Goal: Book appointment/travel/reservation

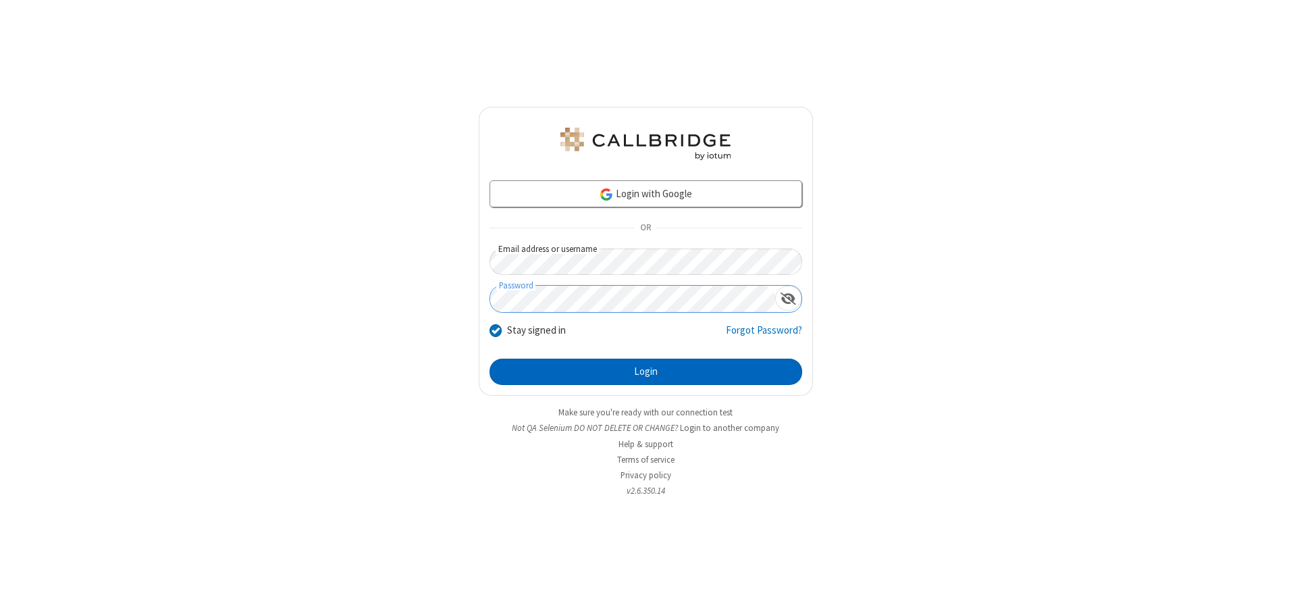
click at [646, 371] on button "Login" at bounding box center [646, 372] width 313 height 27
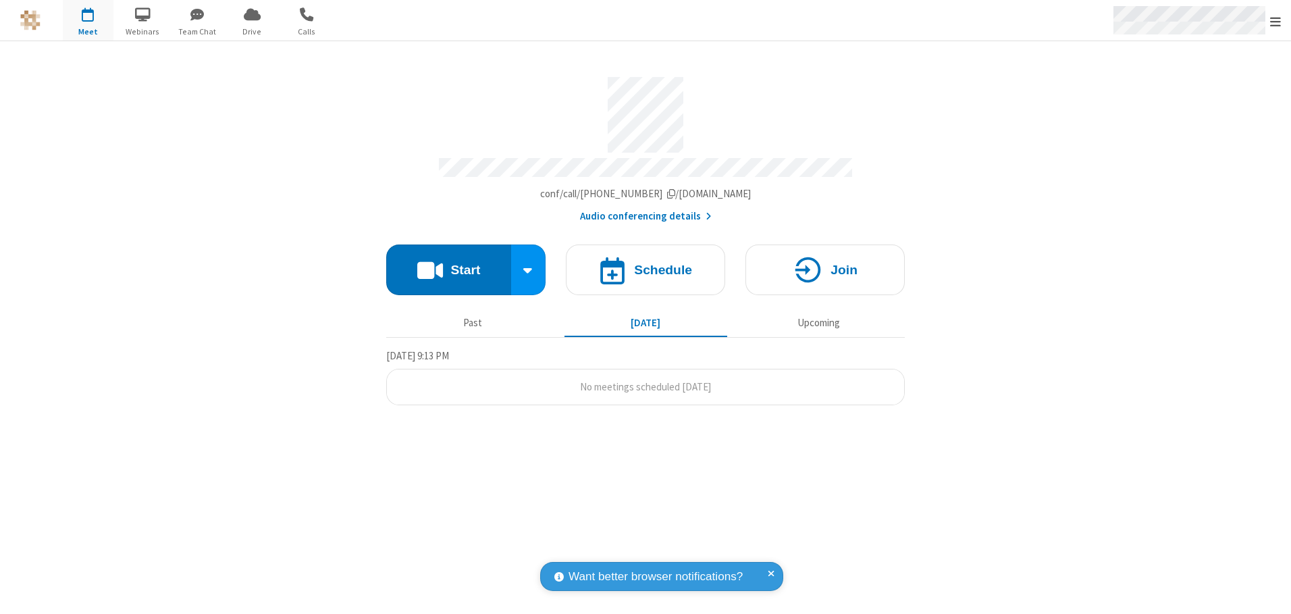
click at [1276, 21] on span "Open menu" at bounding box center [1275, 22] width 11 height 14
click at [88, 20] on span "button" at bounding box center [88, 14] width 51 height 23
click at [646, 265] on h4 "Schedule" at bounding box center [663, 269] width 58 height 13
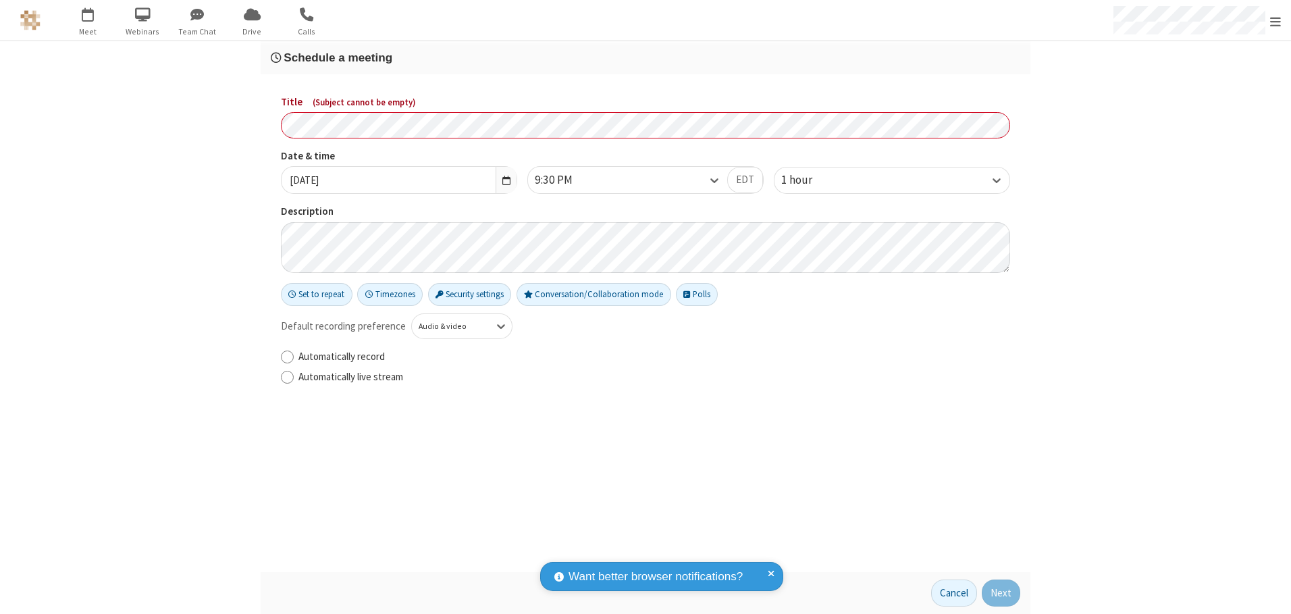
click at [646, 57] on h3 "Schedule a meeting" at bounding box center [646, 57] width 750 height 13
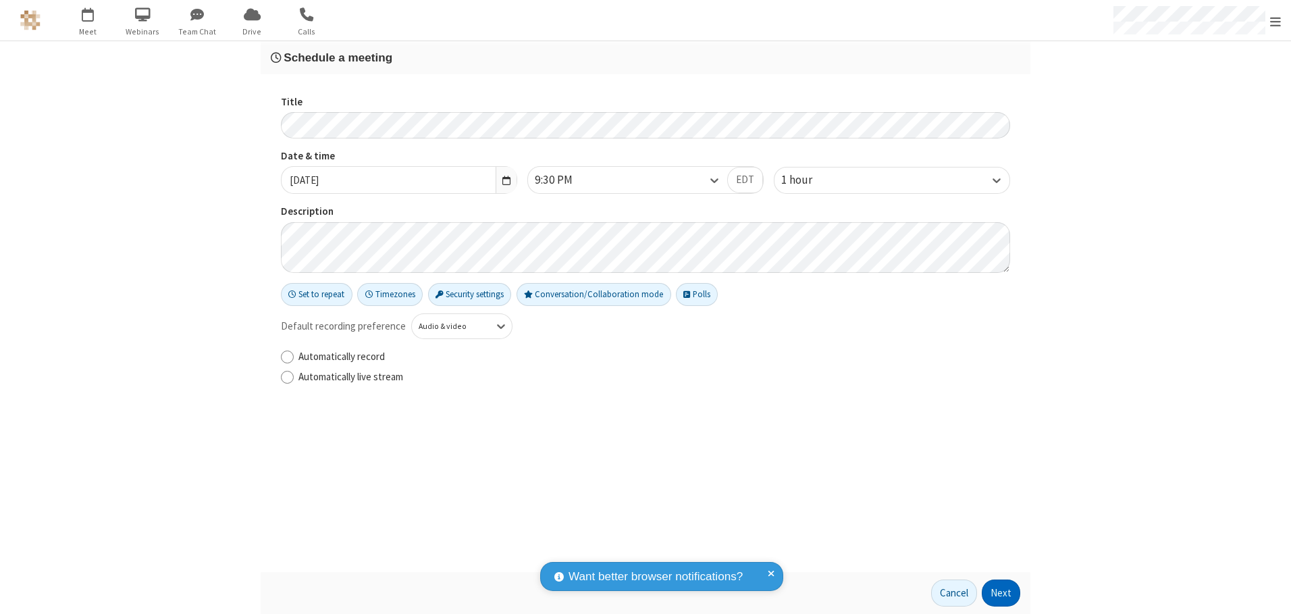
click at [1001, 593] on button "Next" at bounding box center [1001, 592] width 38 height 27
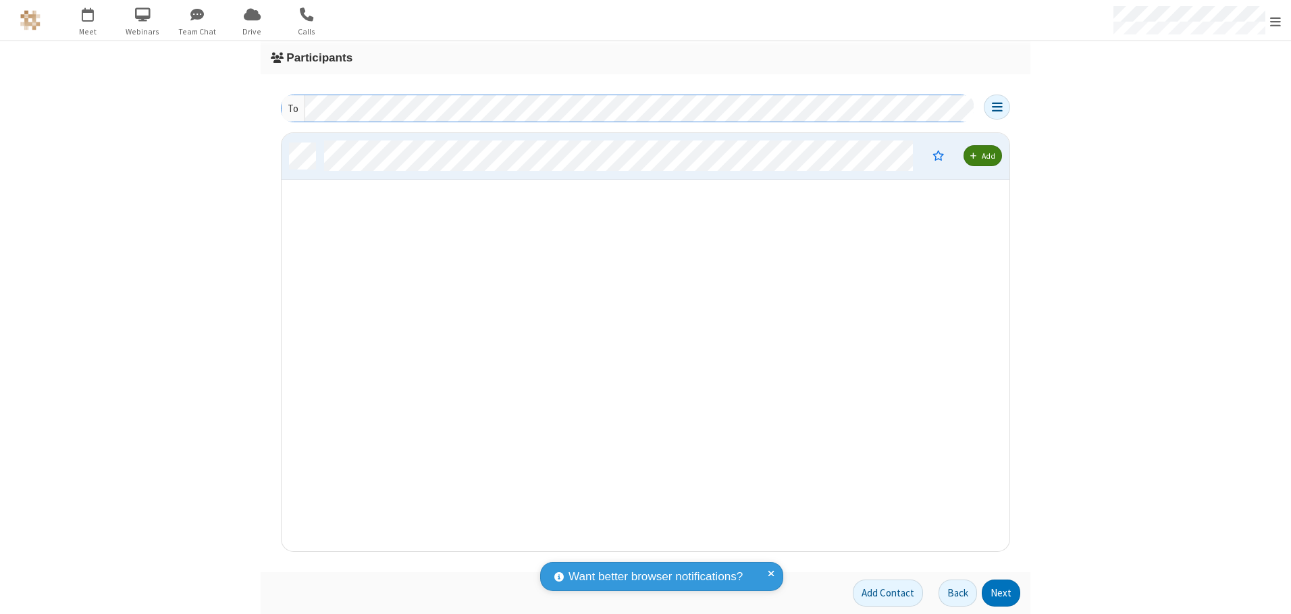
scroll to position [408, 718]
click at [1001, 593] on button "Next" at bounding box center [1001, 592] width 38 height 27
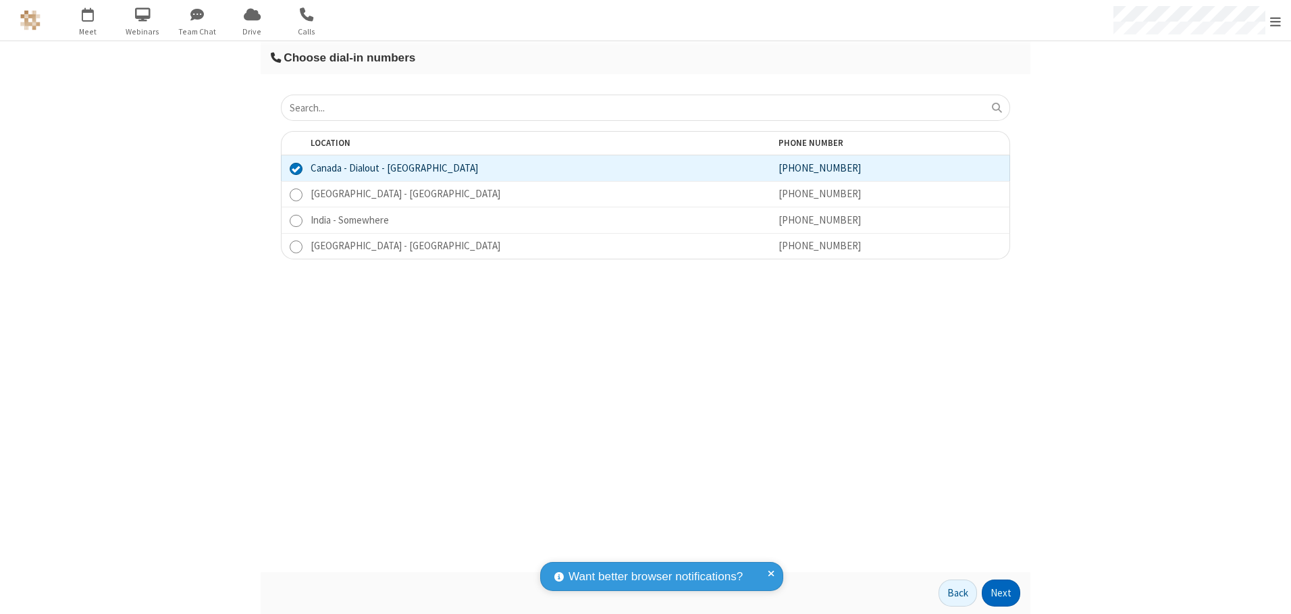
click at [1001, 593] on button "Next" at bounding box center [1001, 592] width 38 height 27
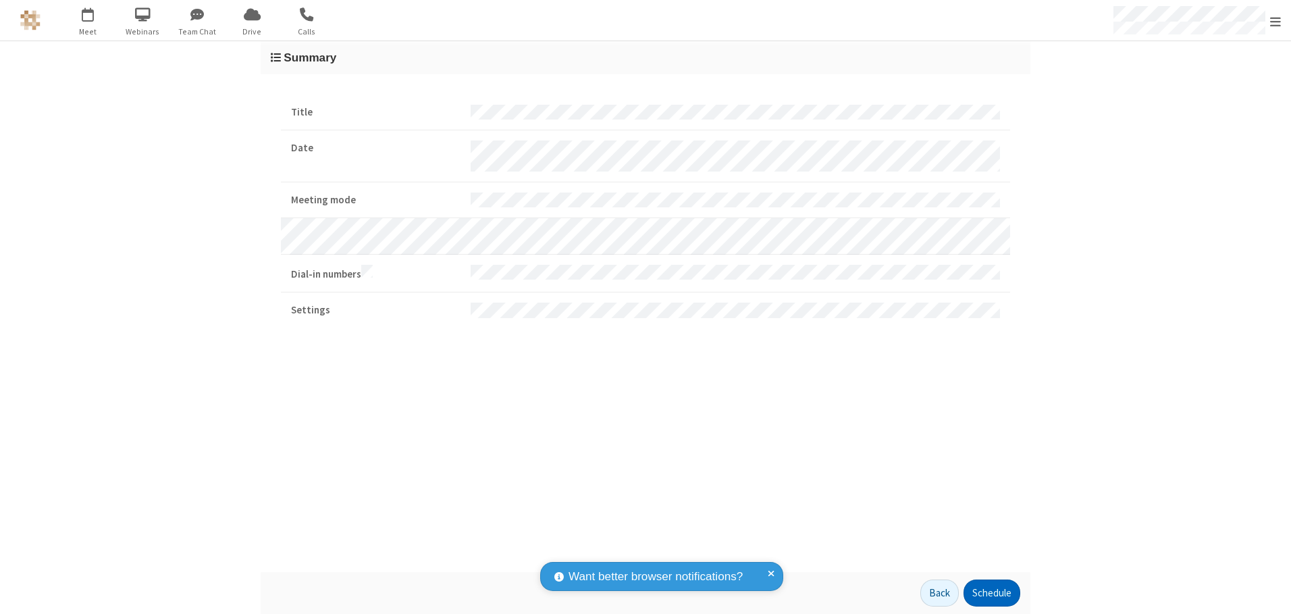
click at [991, 593] on button "Schedule" at bounding box center [992, 592] width 57 height 27
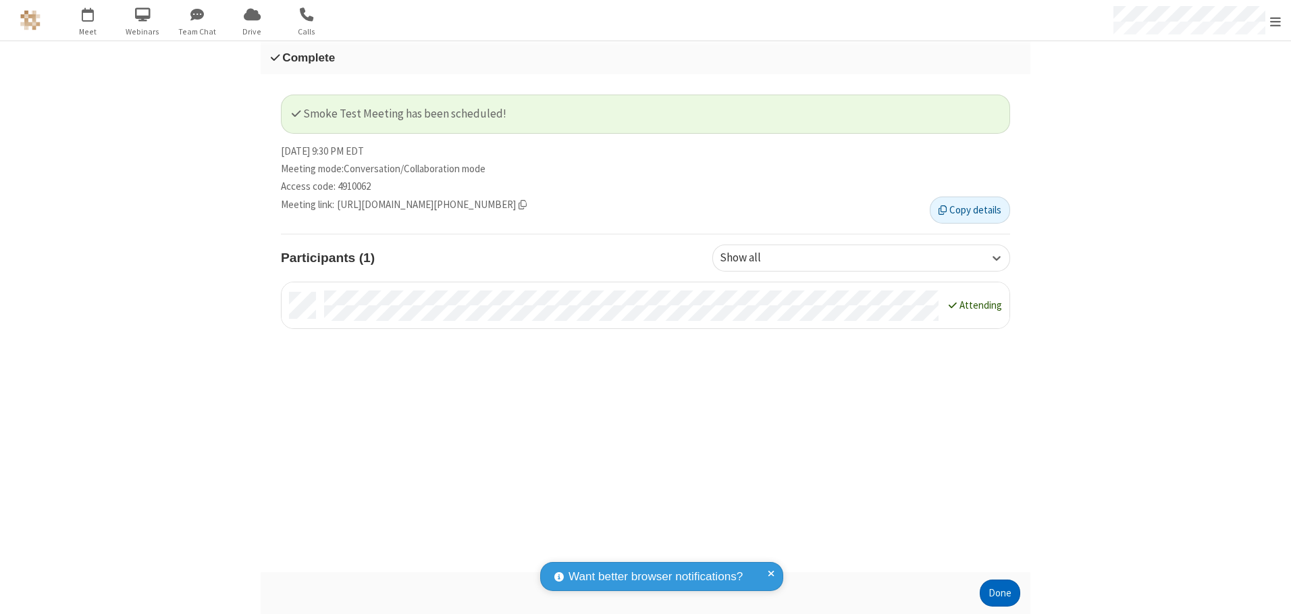
click at [1000, 593] on button "Done" at bounding box center [1000, 592] width 41 height 27
